Goal: Task Accomplishment & Management: Complete application form

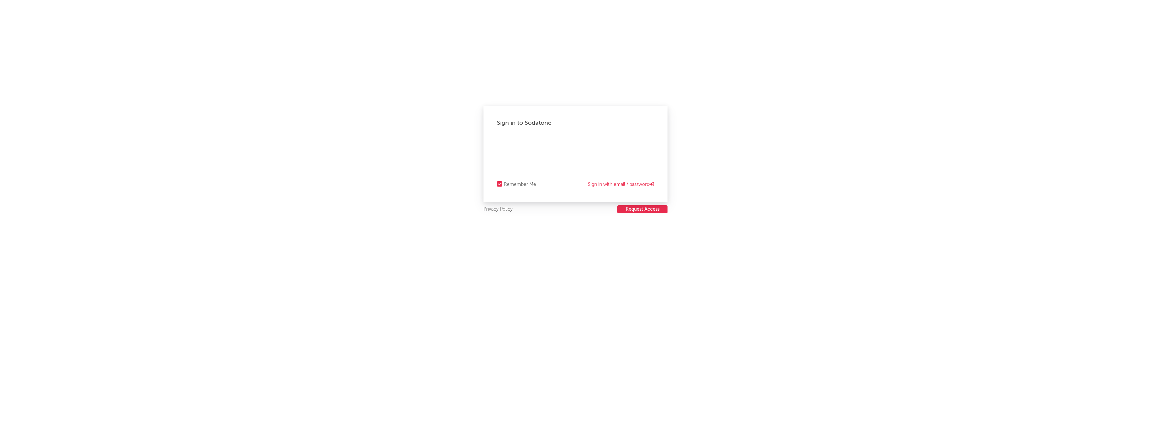
click at [654, 207] on button "Request Access" at bounding box center [642, 209] width 50 height 8
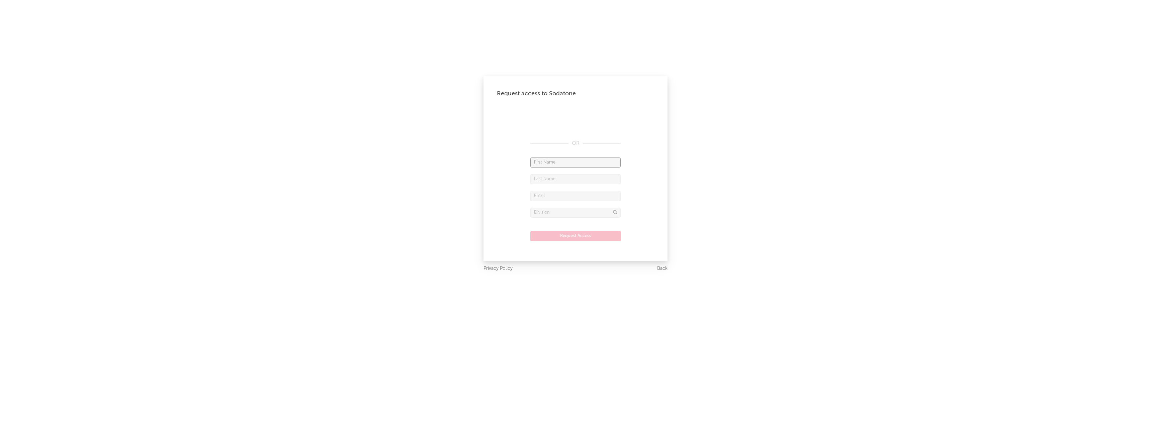
click at [552, 160] on input "text" at bounding box center [575, 163] width 90 height 10
click at [559, 194] on input "text" at bounding box center [575, 196] width 90 height 10
paste input "[EMAIL_ADDRESS][DOMAIN_NAME]"
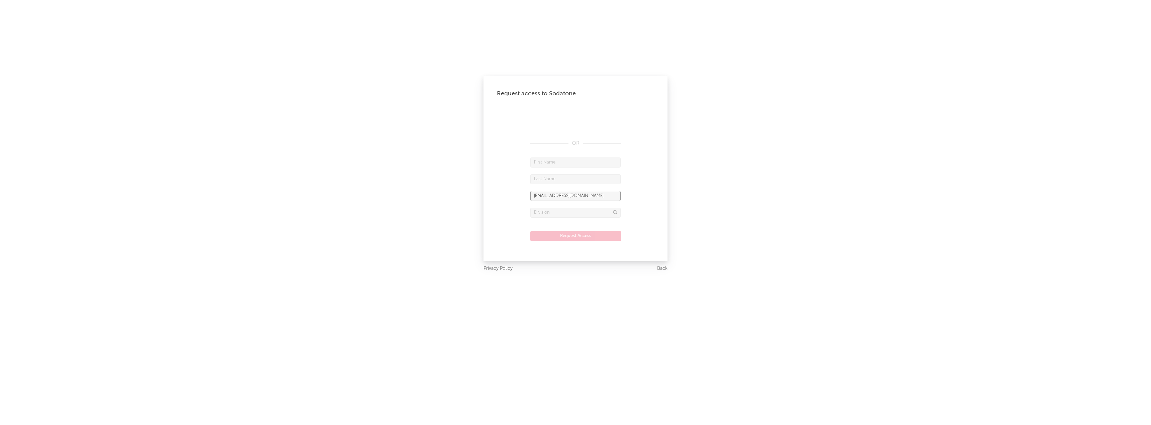
type input "[EMAIL_ADDRESS][DOMAIN_NAME]"
click at [569, 164] on input "text" at bounding box center [575, 163] width 90 height 10
type input "Patyl"
drag, startPoint x: 544, startPoint y: 196, endPoint x: 559, endPoint y: 195, distance: 15.1
click at [559, 195] on input "[EMAIL_ADDRESS][DOMAIN_NAME]" at bounding box center [575, 196] width 90 height 10
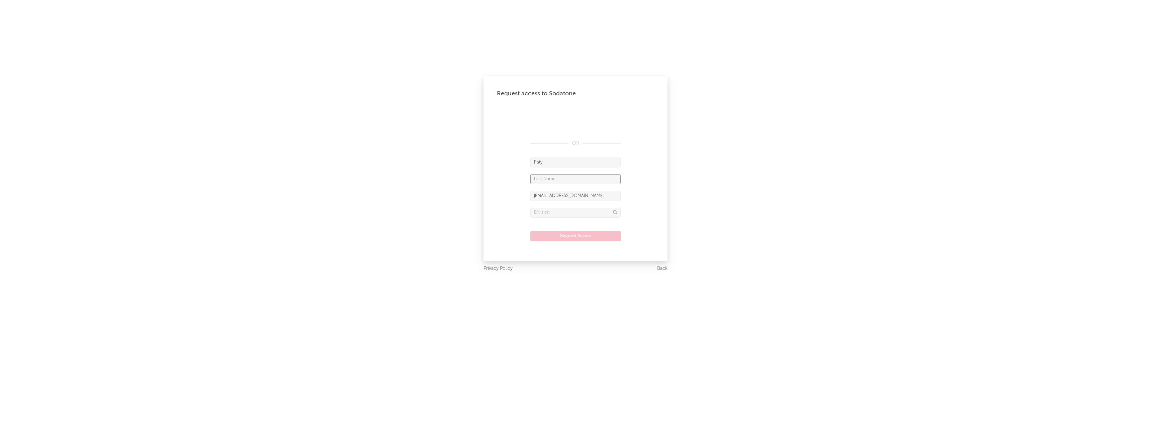
click at [543, 179] on input "text" at bounding box center [575, 179] width 90 height 10
paste input "abojian"
type input "abojian"
click at [588, 215] on input "text" at bounding box center [575, 213] width 90 height 10
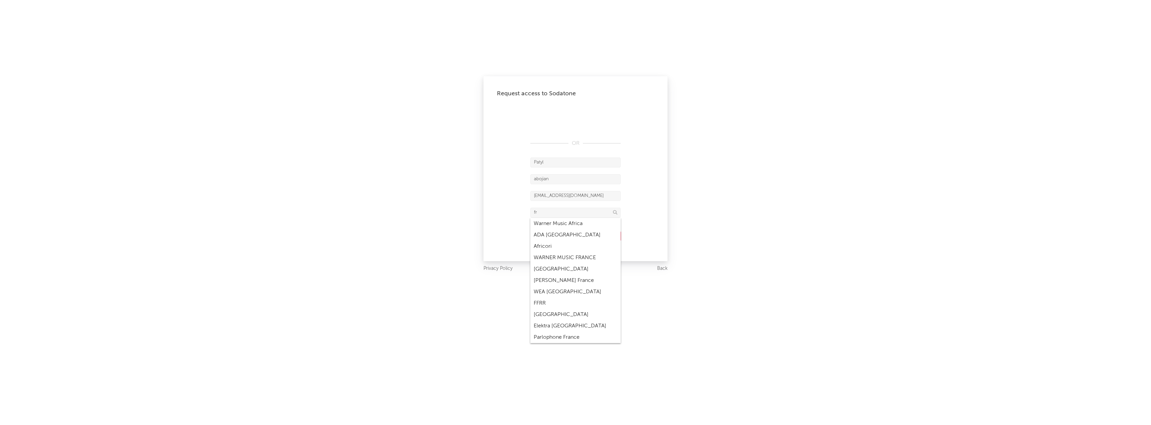
click at [591, 257] on div "WARNER MUSIC FRANCE" at bounding box center [575, 257] width 90 height 11
type input "WARNER MUSIC FRANCE"
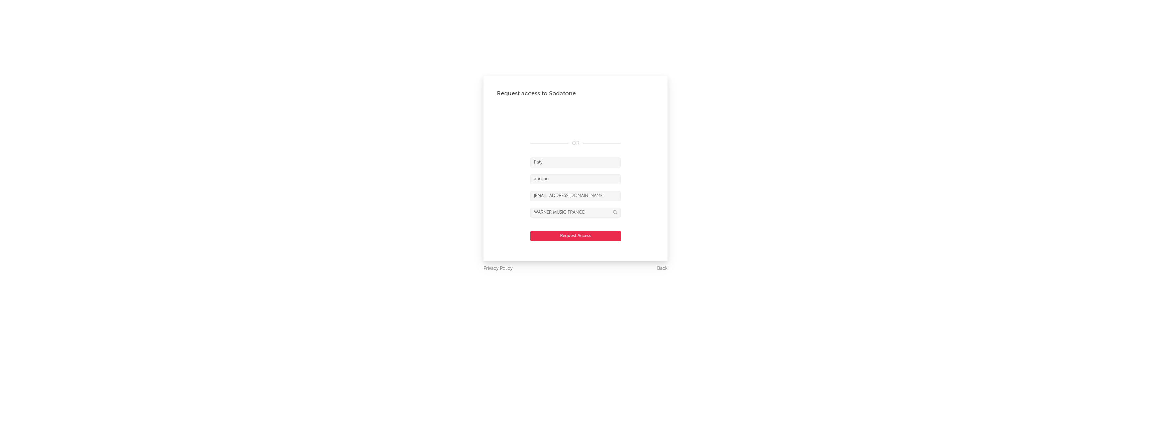
click at [547, 239] on button "Request Access" at bounding box center [575, 236] width 91 height 10
